Goal: Task Accomplishment & Management: Use online tool/utility

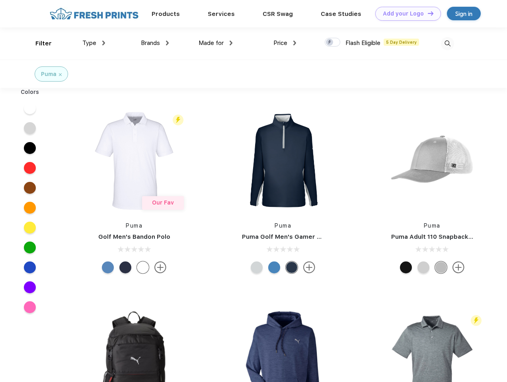
click at [405, 14] on link "Add your Logo Design Tool" at bounding box center [408, 14] width 66 height 14
click at [0, 0] on div "Design Tool" at bounding box center [0, 0] width 0 height 0
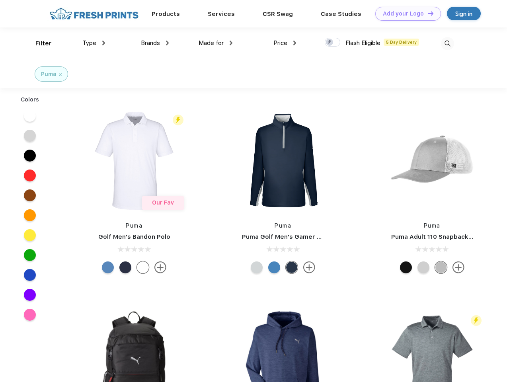
click at [427, 13] on link "Add your Logo Design Tool" at bounding box center [408, 14] width 66 height 14
click at [38, 43] on div "Filter" at bounding box center [43, 43] width 16 height 9
click at [94, 43] on span "Type" at bounding box center [89, 42] width 14 height 7
click at [155, 43] on span "Brands" at bounding box center [150, 42] width 19 height 7
click at [216, 43] on span "Made for" at bounding box center [211, 42] width 25 height 7
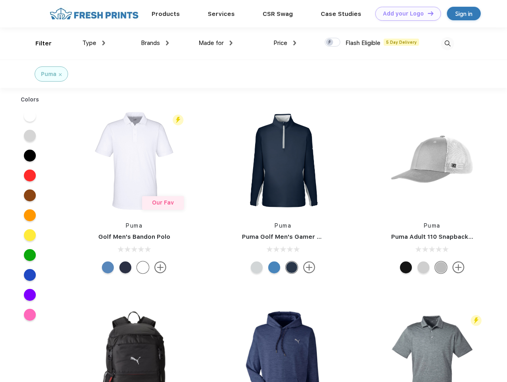
click at [285, 43] on span "Price" at bounding box center [280, 42] width 14 height 7
click at [333, 43] on div at bounding box center [333, 42] width 16 height 9
click at [330, 43] on input "checkbox" at bounding box center [327, 39] width 5 height 5
click at [447, 43] on img at bounding box center [447, 43] width 13 height 13
